Goal: Task Accomplishment & Management: Use online tool/utility

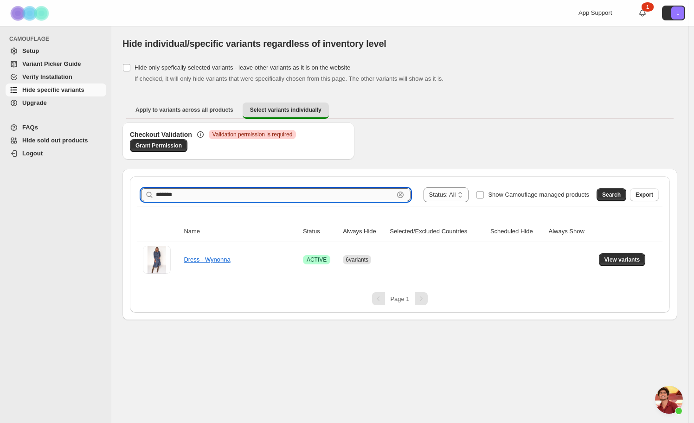
scroll to position [250, 0]
click at [210, 199] on input "*******" at bounding box center [275, 194] width 238 height 13
type input "********"
click at [597, 191] on button "Search" at bounding box center [612, 194] width 30 height 13
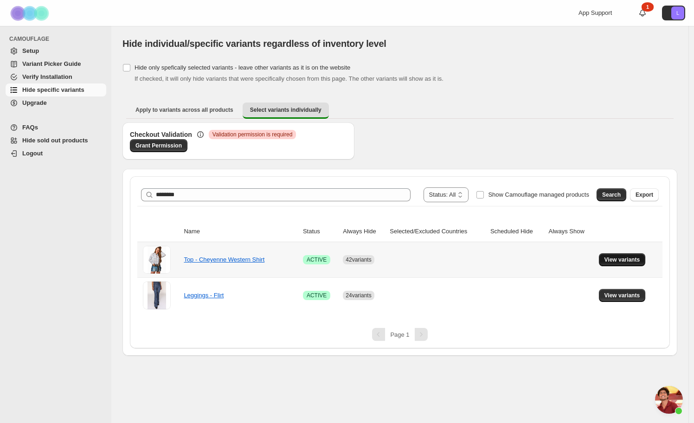
click at [627, 259] on span "View variants" at bounding box center [623, 259] width 36 height 7
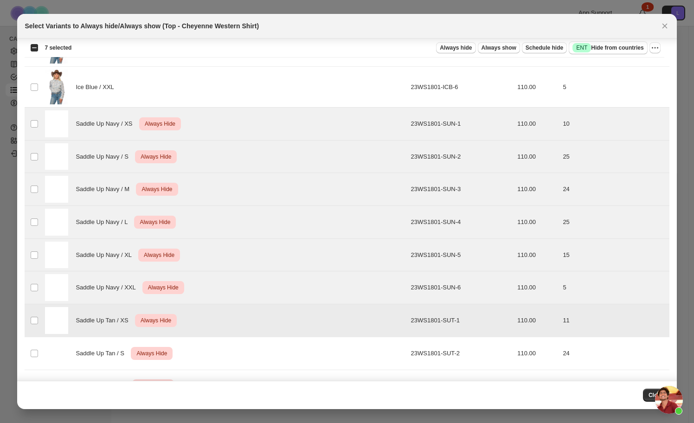
scroll to position [2241, 0]
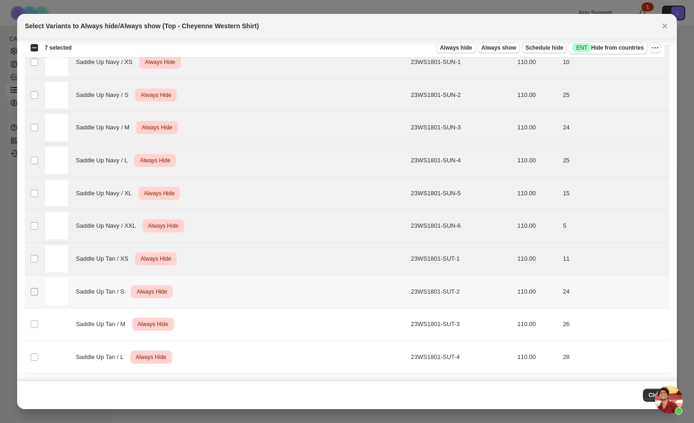
click at [30, 293] on span ":r2q:" at bounding box center [34, 292] width 8 height 8
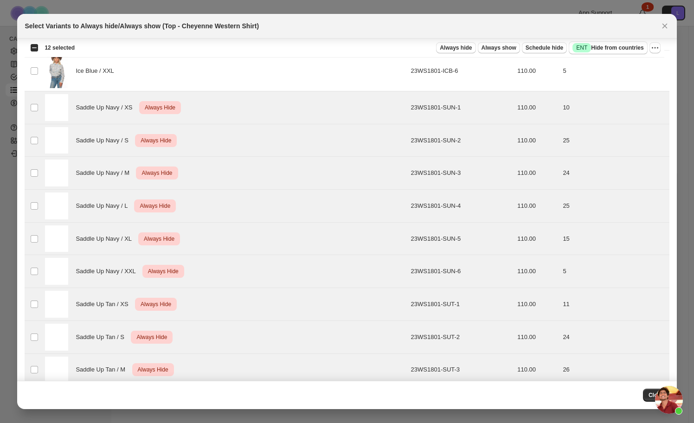
scroll to position [2151, 0]
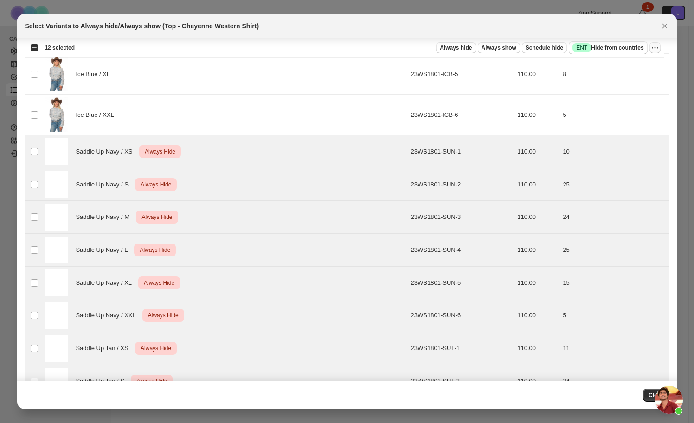
click at [657, 48] on icon "More actions" at bounding box center [655, 47] width 9 height 9
click at [621, 62] on span "Undo always hide" at bounding box center [620, 66] width 67 height 9
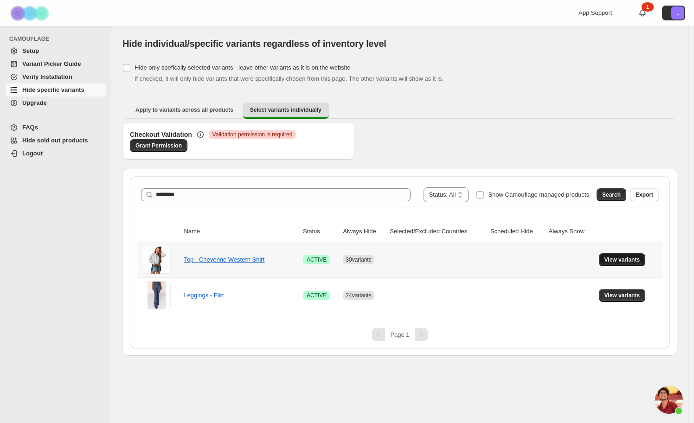
click at [621, 264] on button "View variants" at bounding box center [622, 259] width 47 height 13
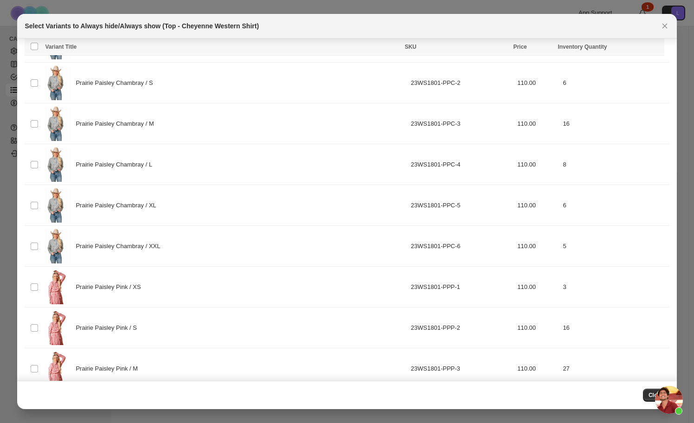
scroll to position [303, 0]
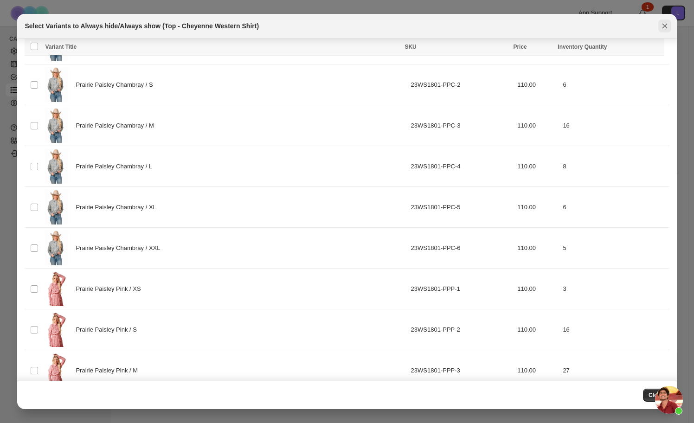
click at [664, 27] on icon "Close" at bounding box center [664, 25] width 9 height 9
